Goal: Find specific page/section: Find specific page/section

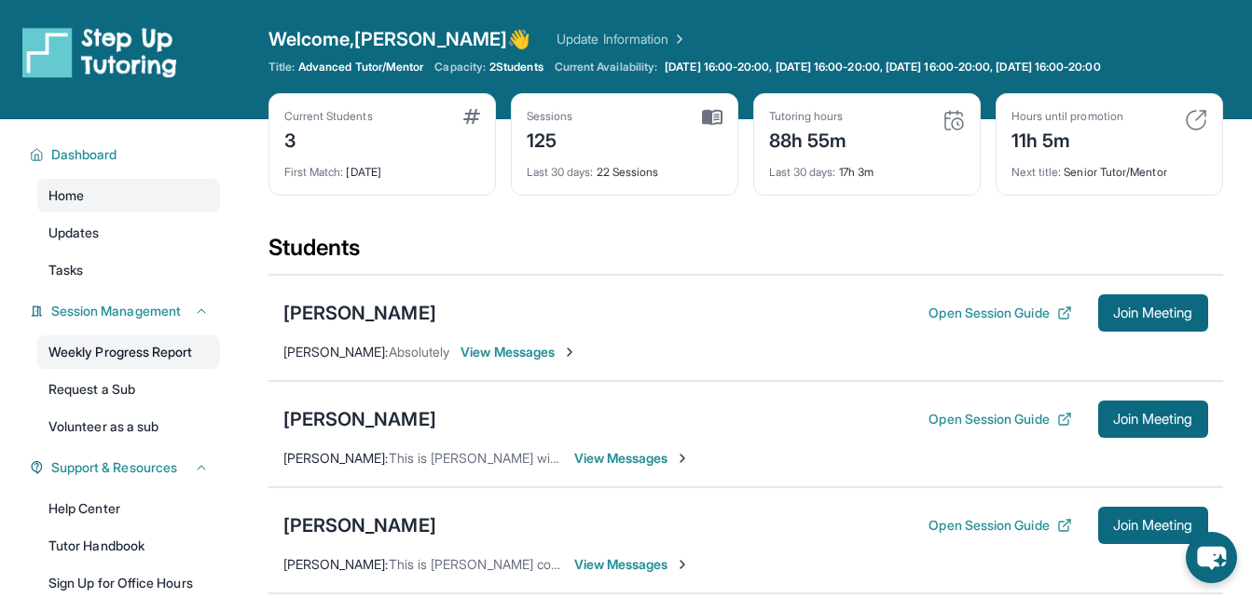
click at [64, 350] on link "Weekly Progress Report" at bounding box center [128, 353] width 183 height 34
click at [1104, 419] on button "Join Meeting" at bounding box center [1153, 419] width 110 height 37
